Goal: Task Accomplishment & Management: Manage account settings

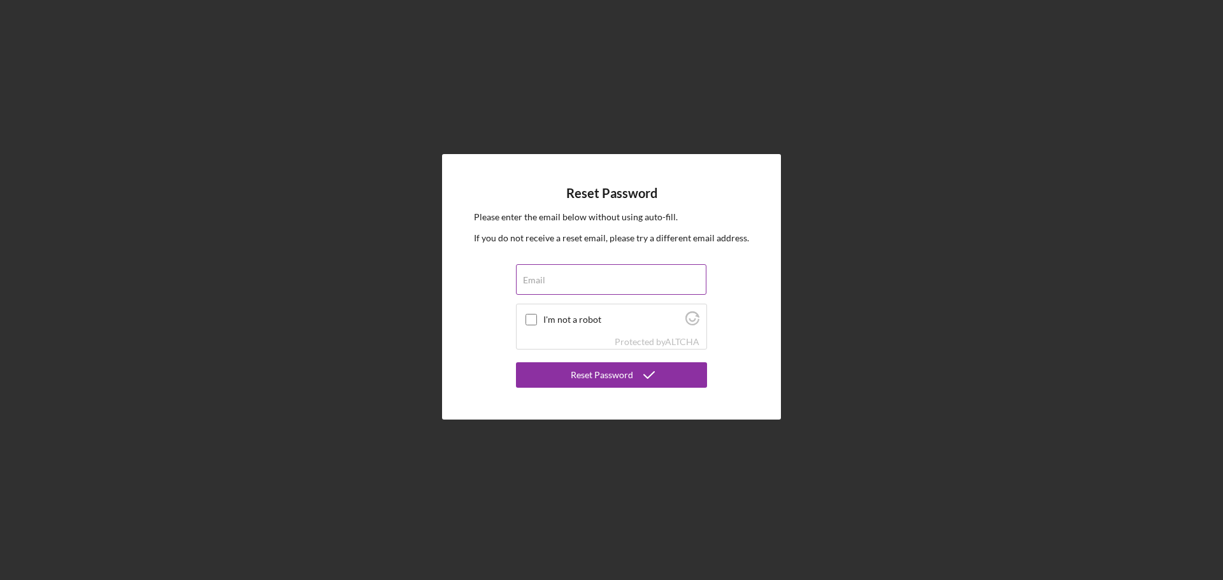
click at [634, 277] on div "Email" at bounding box center [611, 280] width 191 height 32
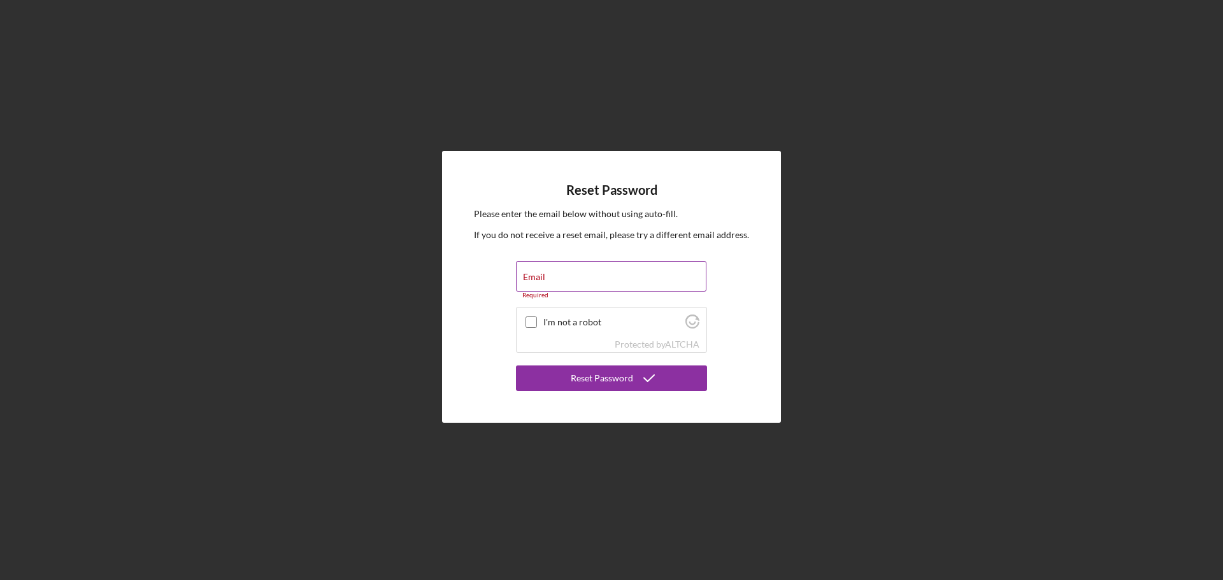
click at [617, 274] on div "Email Required" at bounding box center [611, 280] width 191 height 38
type input "[EMAIL_ADDRESS][DOMAIN_NAME]"
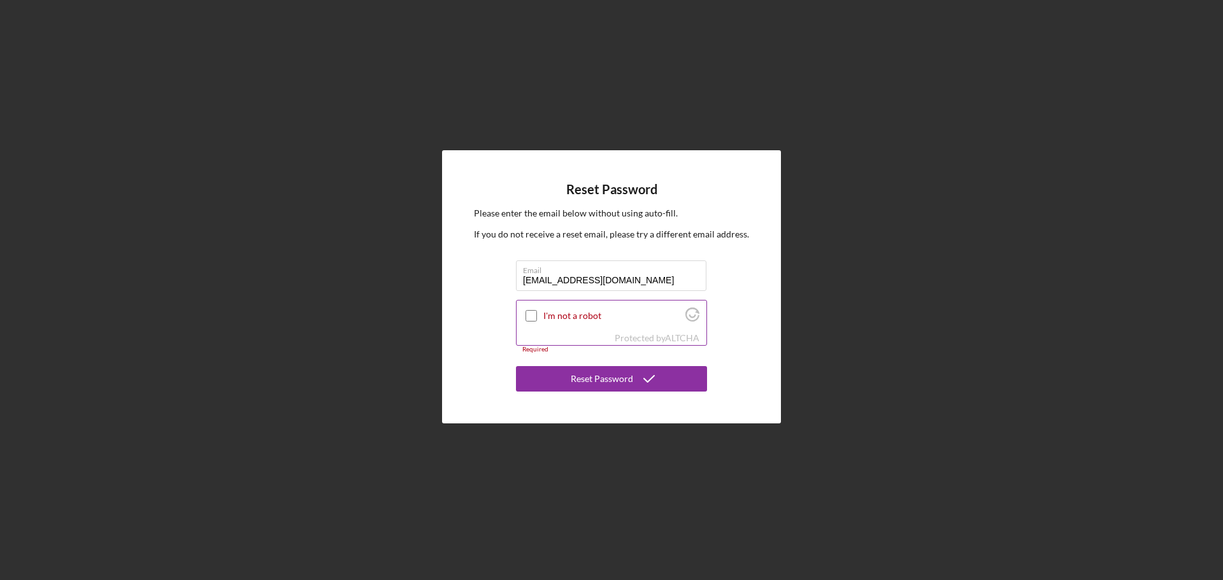
click at [525, 320] on input "I'm not a robot" at bounding box center [530, 315] width 11 height 11
checkbox input "true"
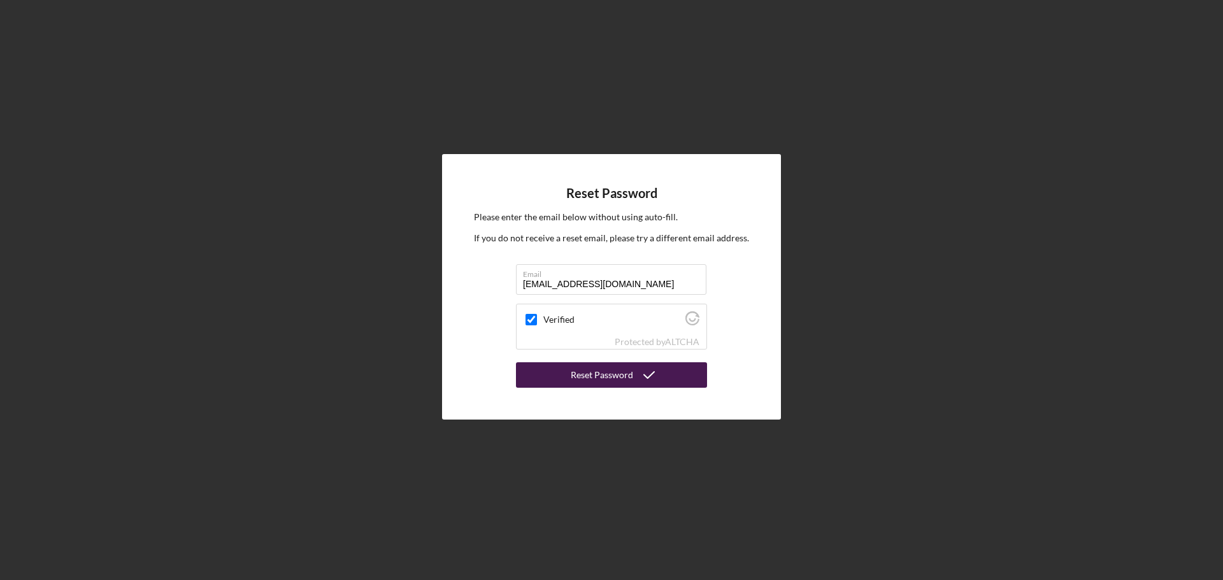
click at [550, 374] on button "Reset Password" at bounding box center [611, 374] width 191 height 25
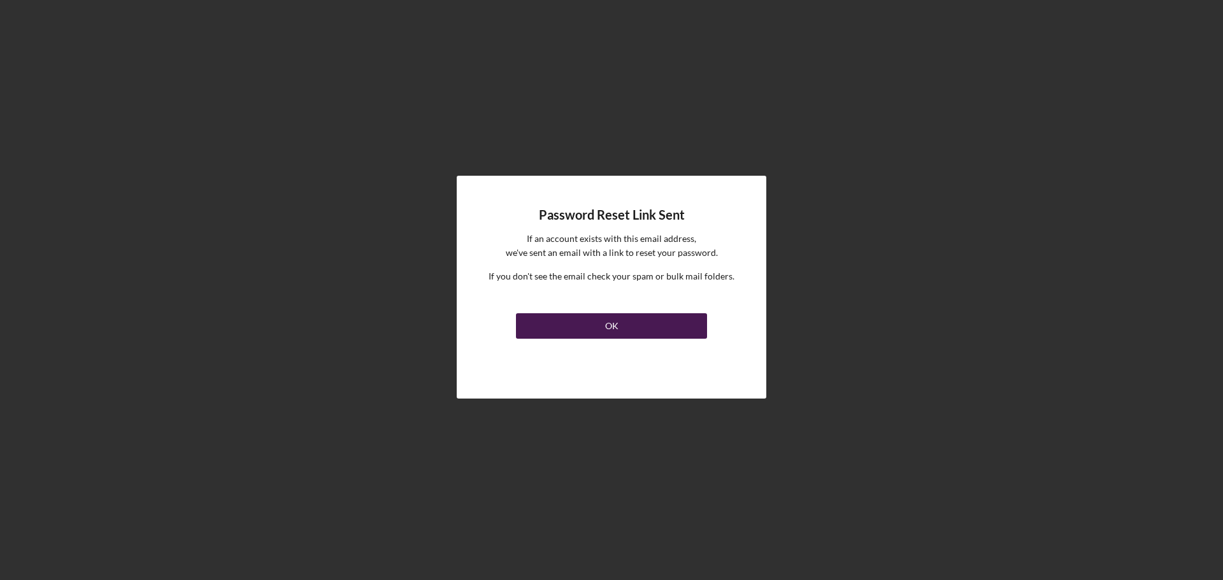
click at [633, 327] on button "OK" at bounding box center [611, 325] width 191 height 25
